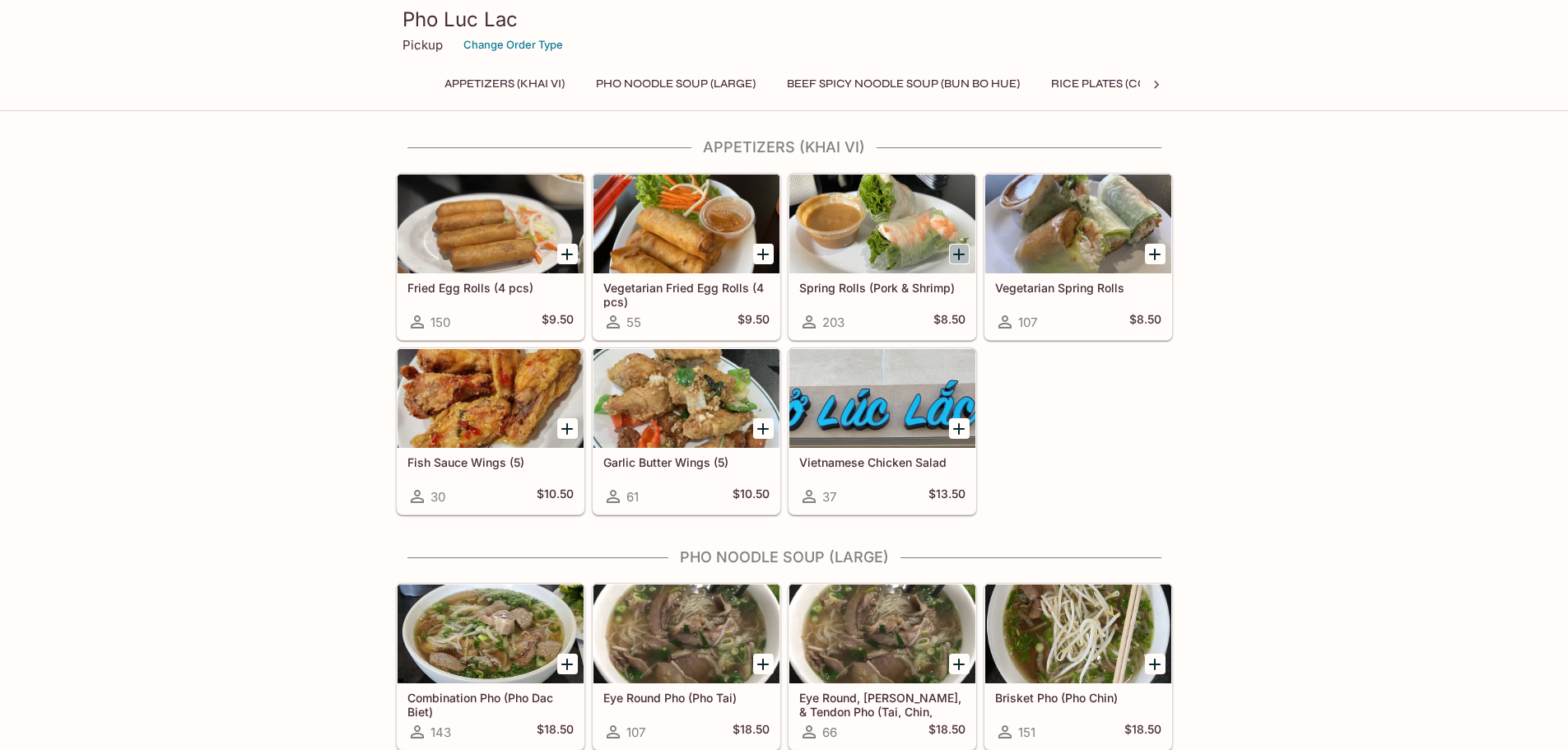
click at [959, 250] on icon "Add Spring Rolls (Pork & Shrimp)" at bounding box center [959, 255] width 12 height 12
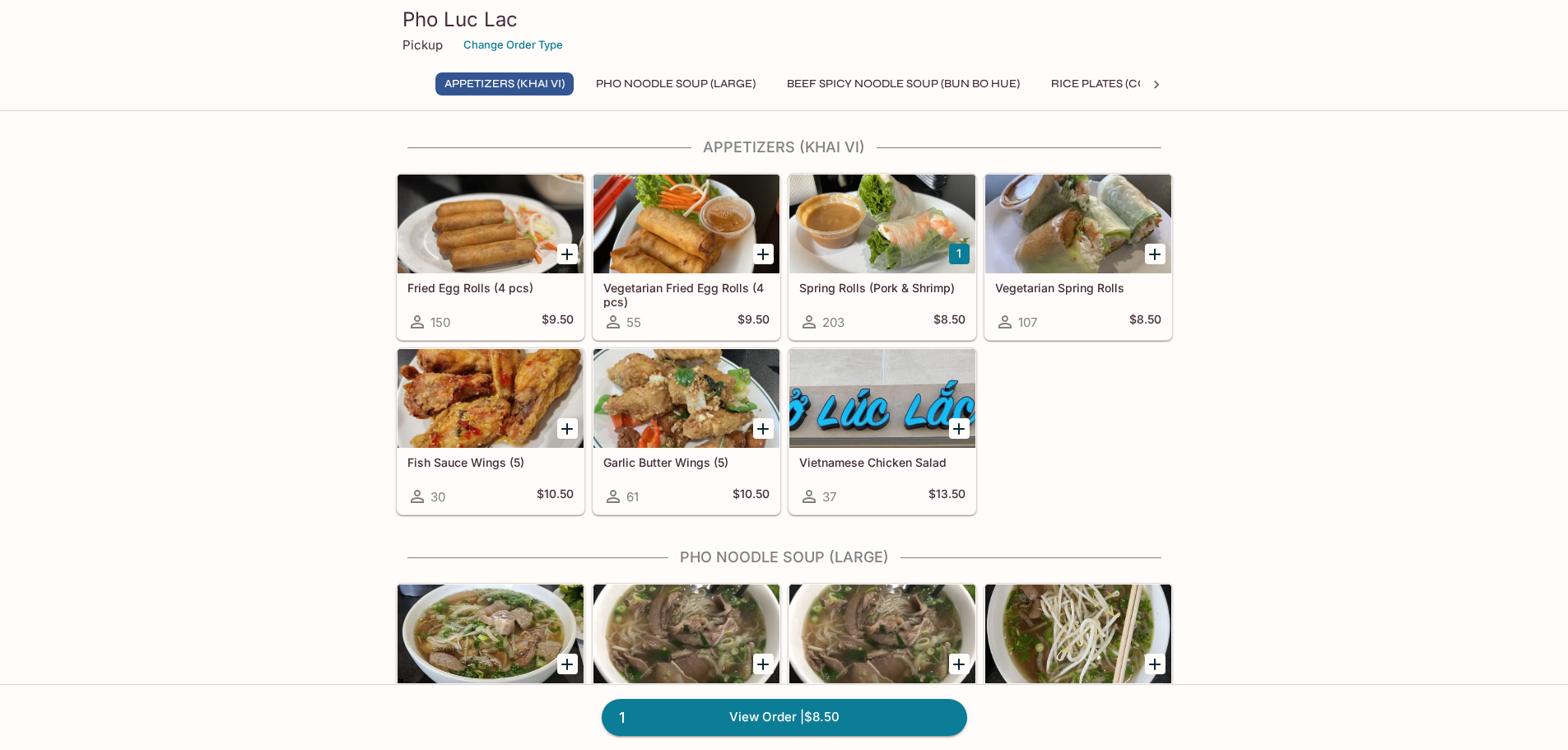
click at [958, 250] on button "1" at bounding box center [959, 254] width 21 height 21
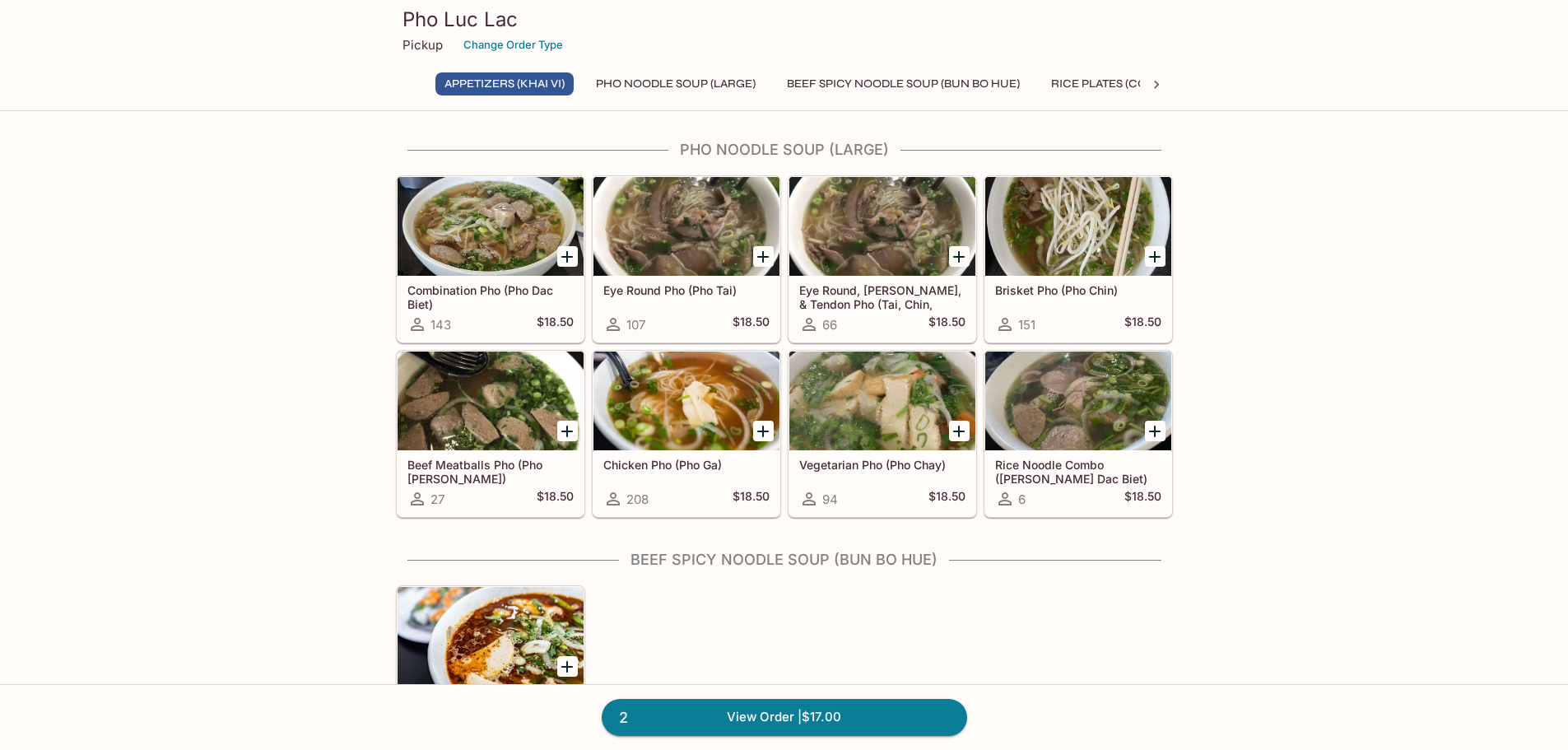
scroll to position [412, 0]
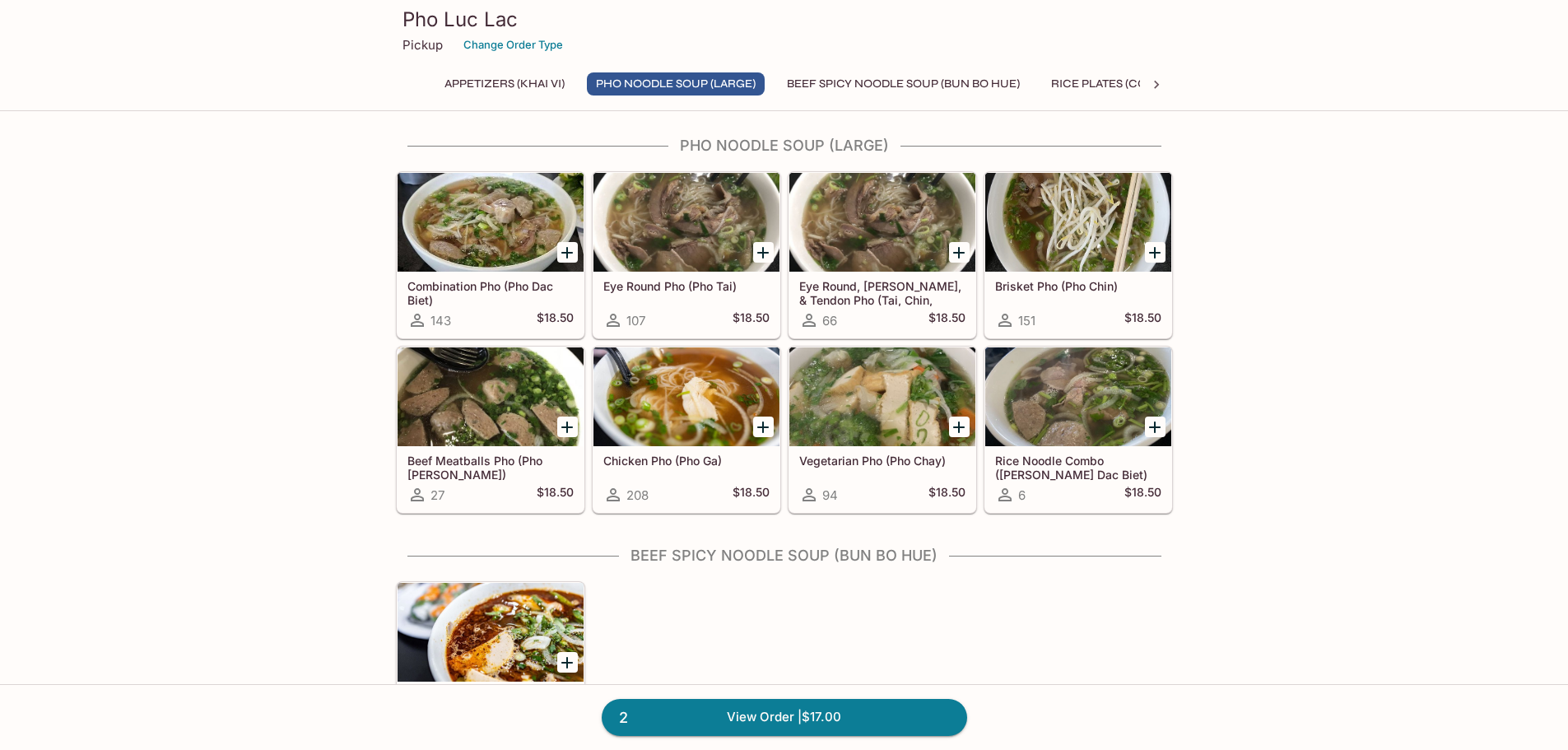
click at [685, 208] on div at bounding box center [686, 222] width 186 height 99
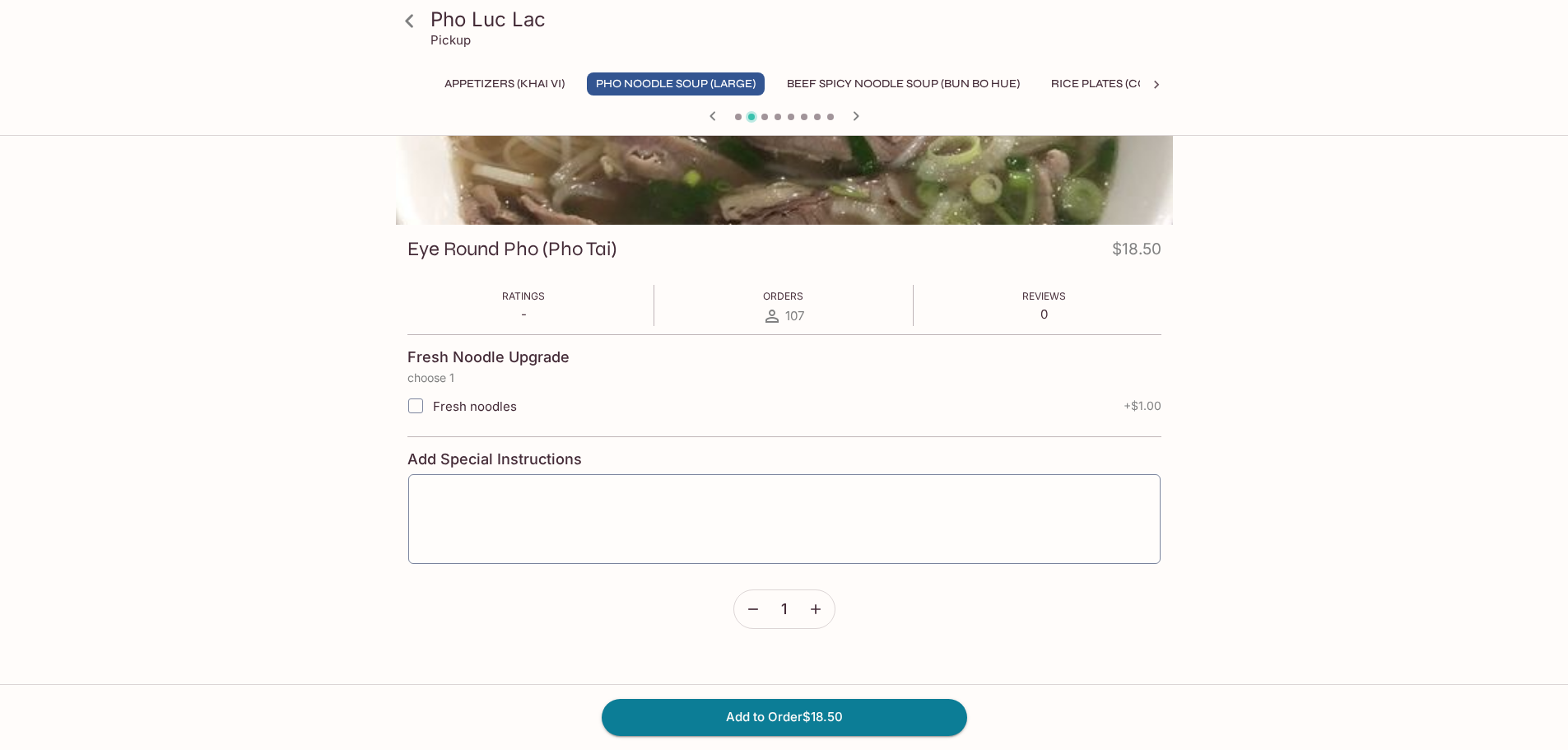
scroll to position [143, 0]
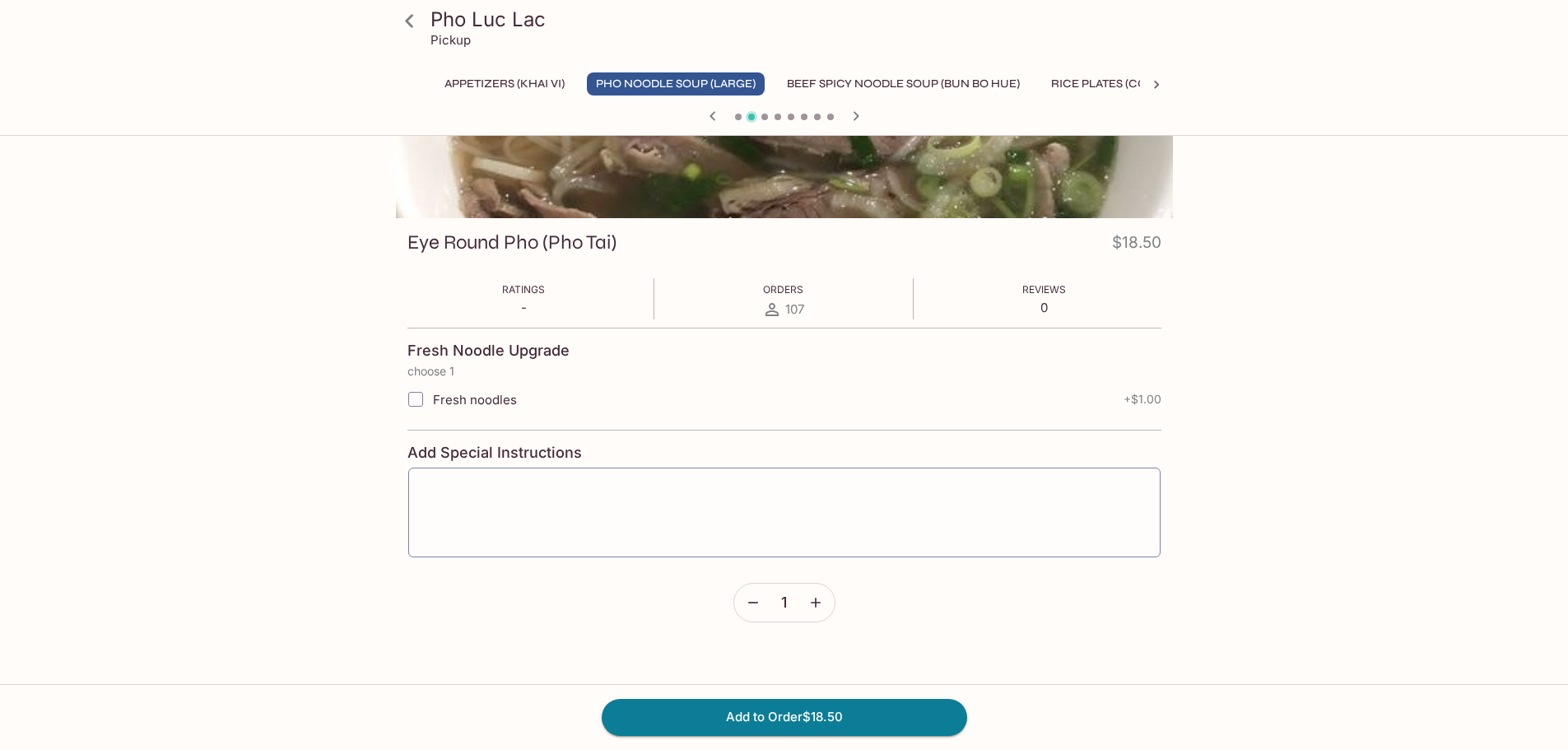
click at [815, 601] on icon "button" at bounding box center [815, 604] width 10 height 10
click at [829, 715] on button "Add to Order $37.00" at bounding box center [785, 717] width 365 height 36
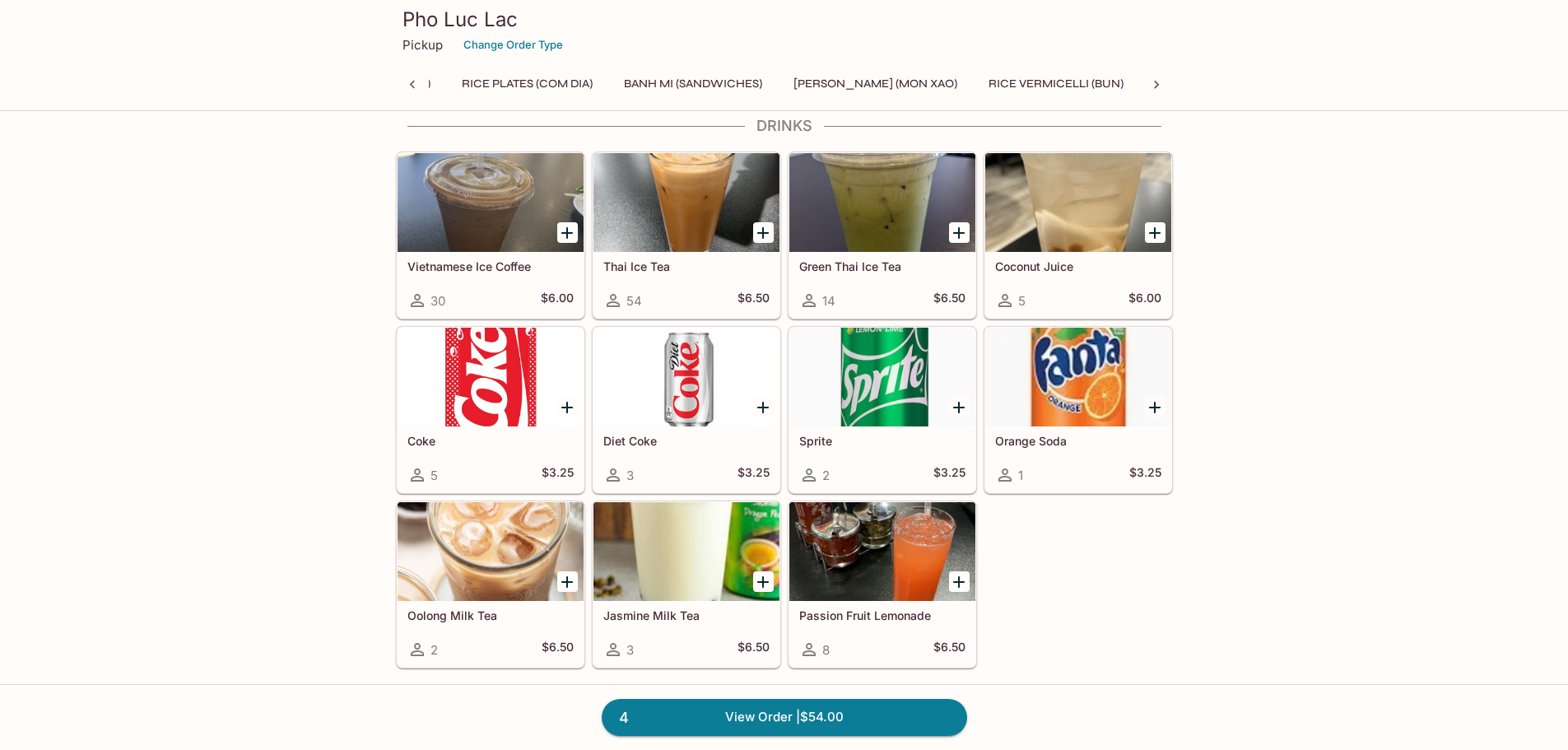
scroll to position [0, 634]
click at [761, 227] on icon "Add Thai Ice Tea" at bounding box center [763, 233] width 20 height 20
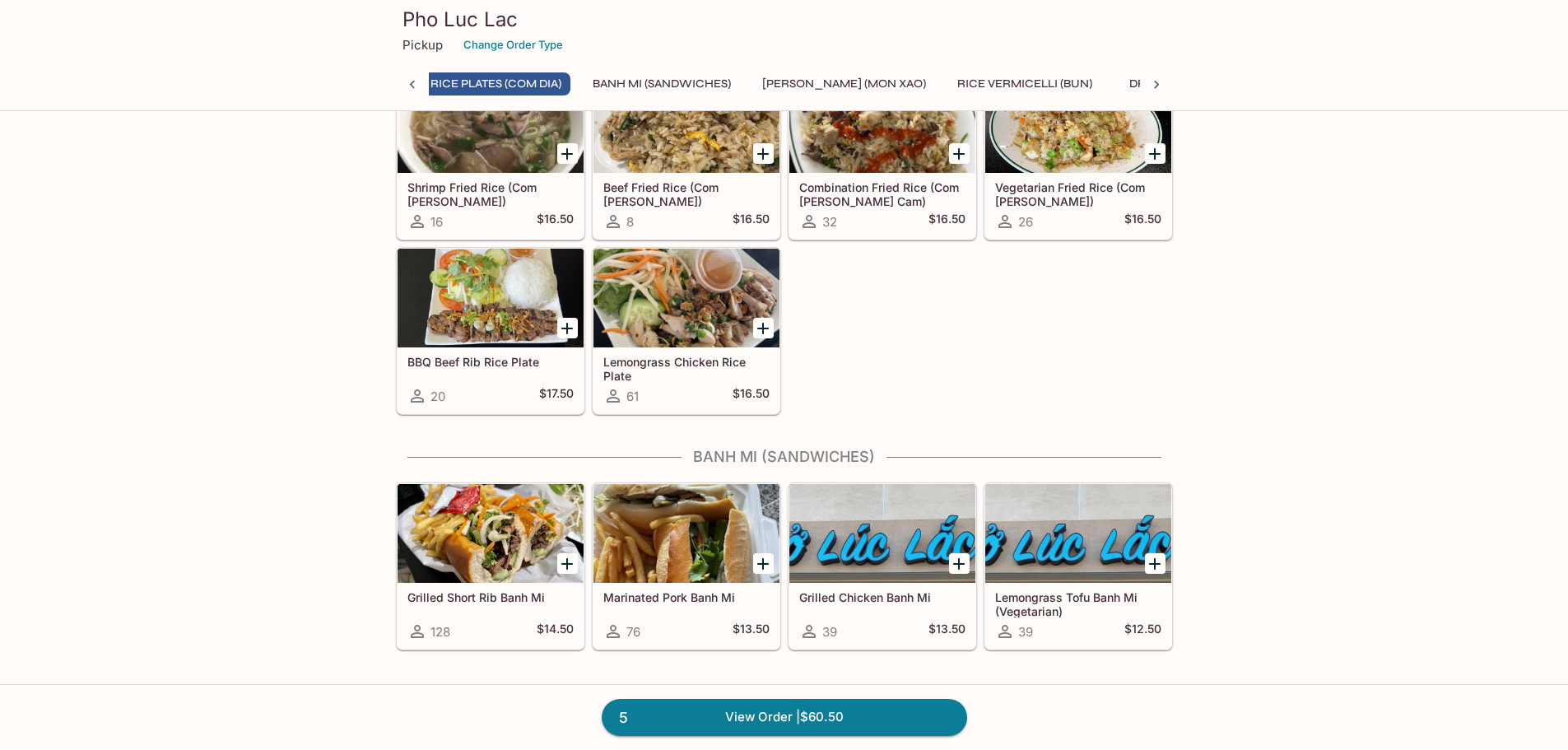
scroll to position [0, 0]
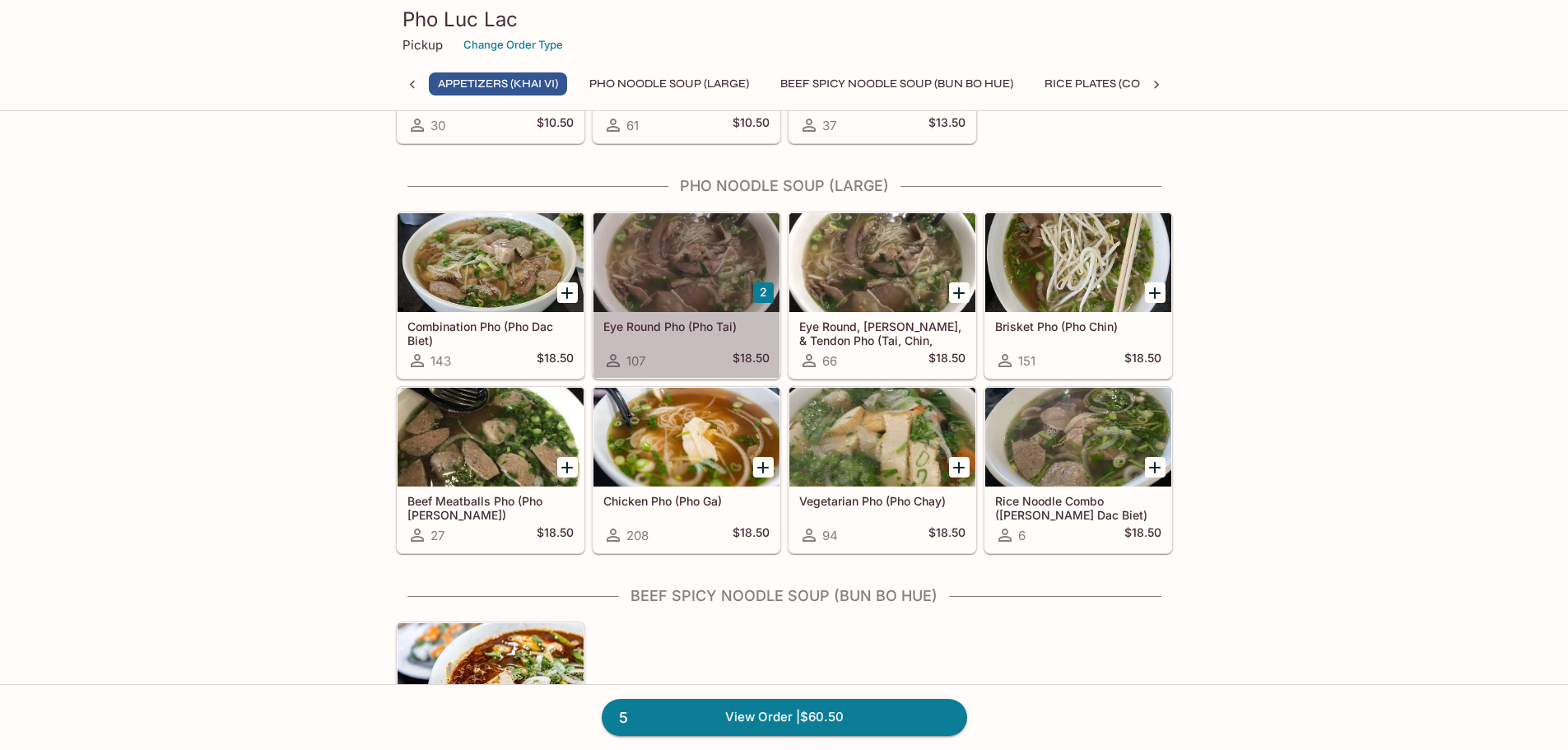
click at [658, 317] on div "Eye Round Pho (Pho Tai) 107 $18.50" at bounding box center [686, 345] width 186 height 66
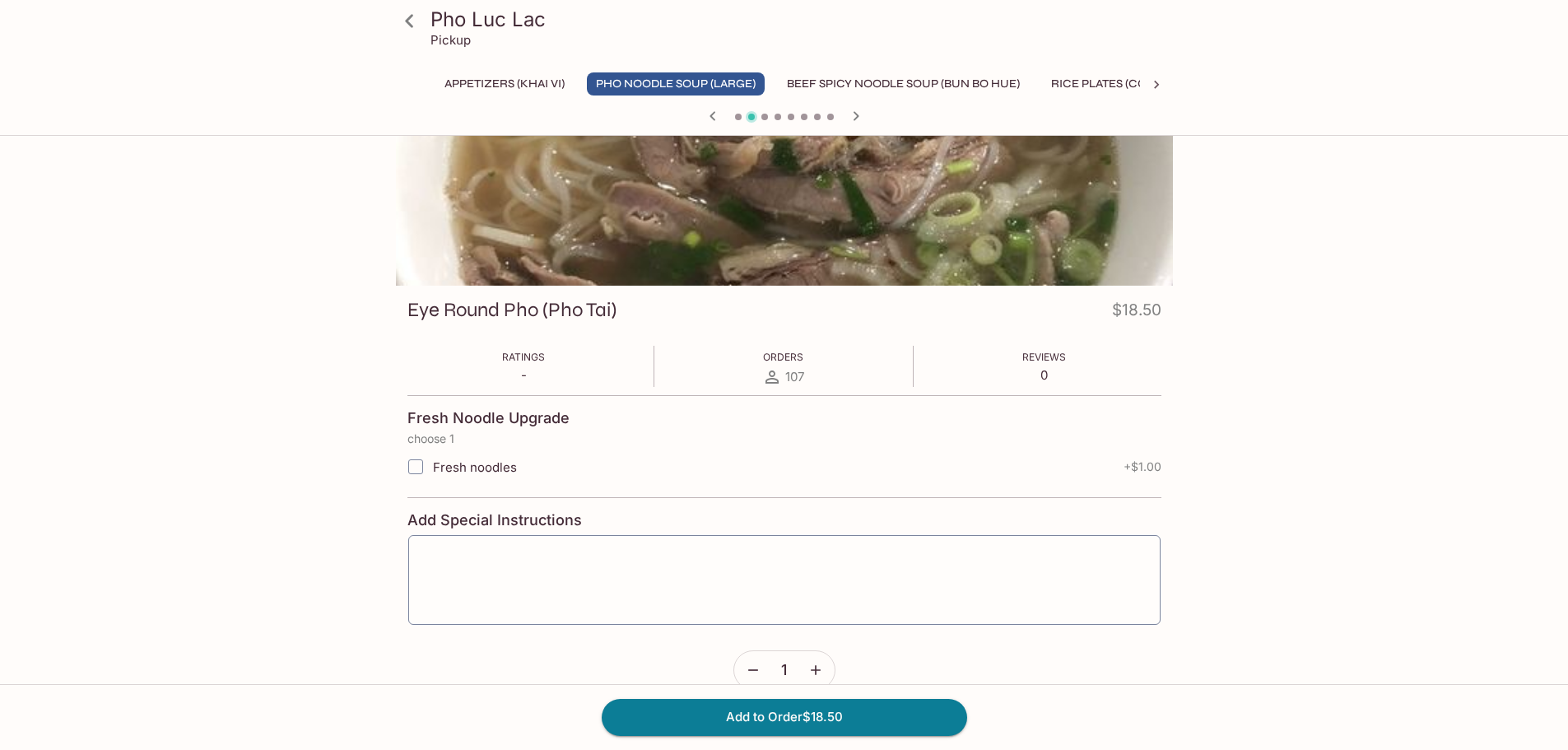
scroll to position [143, 0]
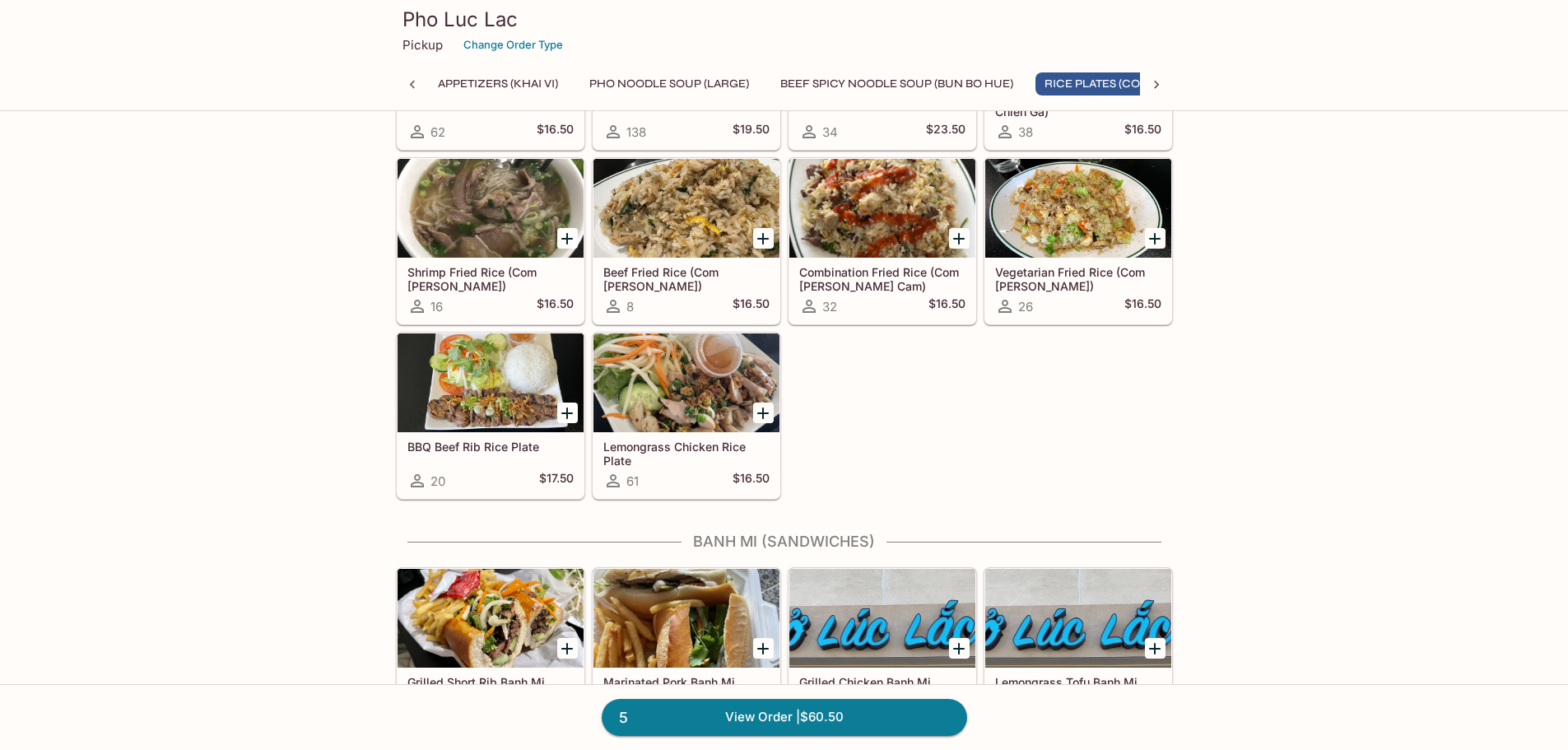
scroll to position [0, 59]
